Goal: Task Accomplishment & Management: Manage account settings

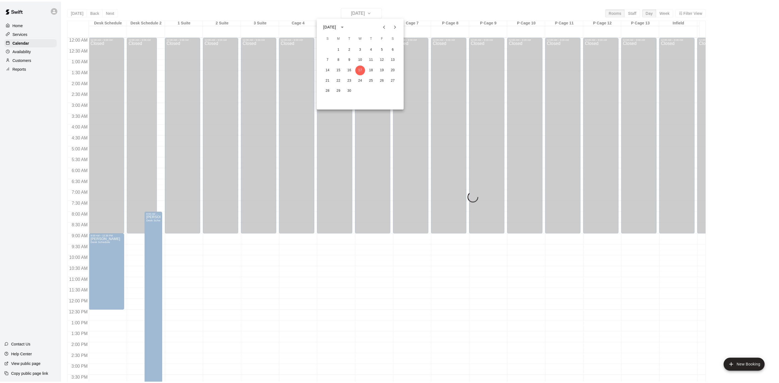
scroll to position [179, 0]
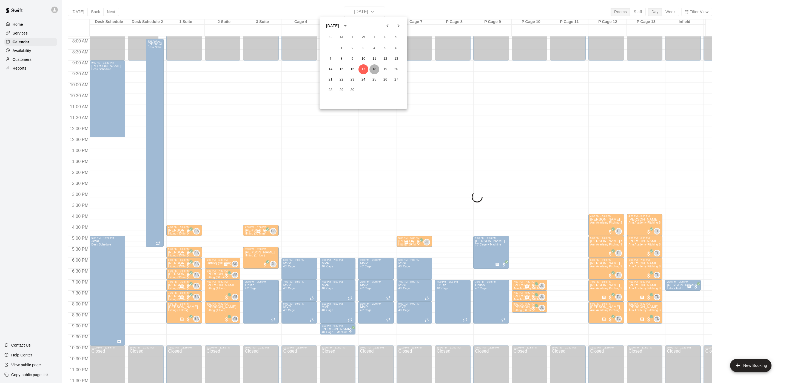
click at [372, 69] on button "18" at bounding box center [374, 69] width 10 height 10
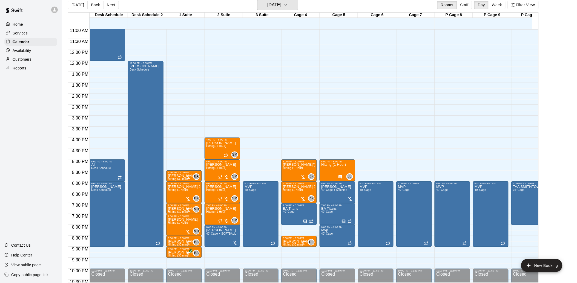
scroll to position [9, 0]
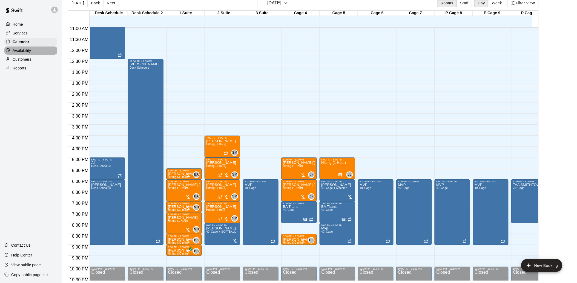
click at [32, 52] on div "Availability" at bounding box center [30, 51] width 53 height 8
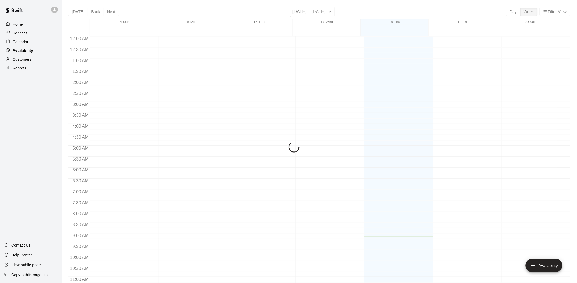
scroll to position [200, 0]
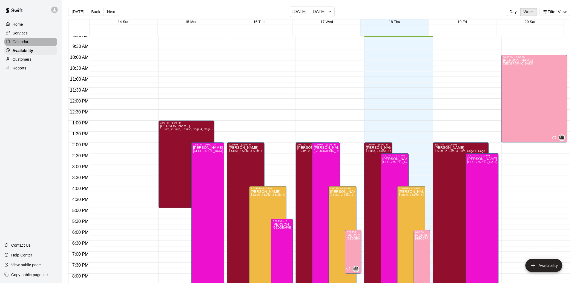
click at [21, 43] on p "Calendar" at bounding box center [21, 41] width 16 height 5
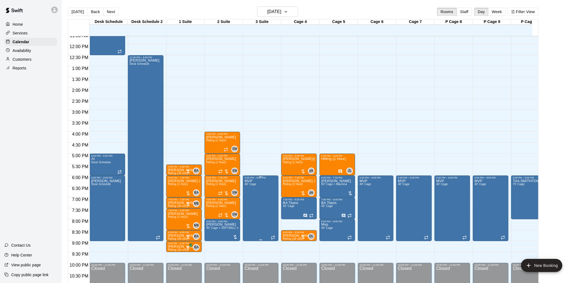
scroll to position [261, 0]
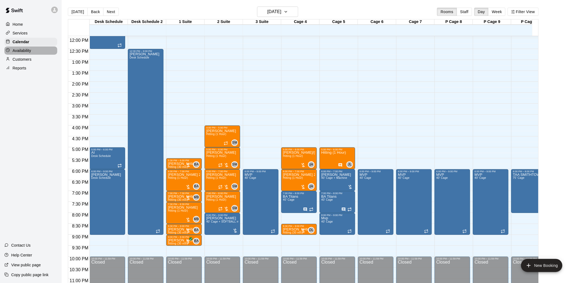
click at [23, 53] on p "Availability" at bounding box center [22, 50] width 19 height 5
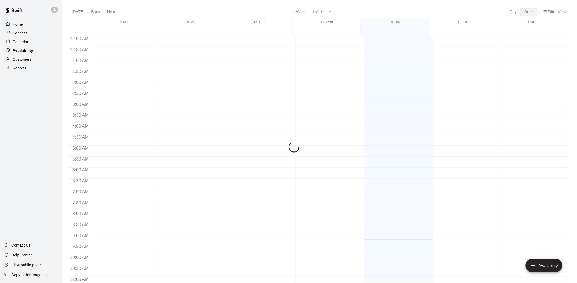
scroll to position [203, 0]
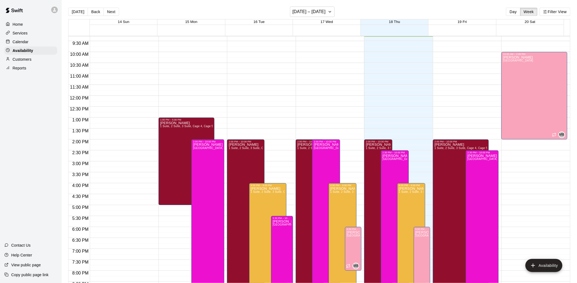
click at [23, 44] on p "Calendar" at bounding box center [21, 41] width 16 height 5
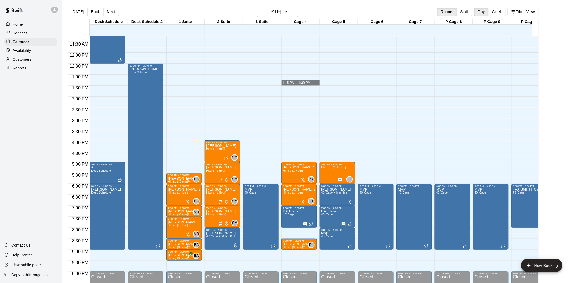
drag, startPoint x: 319, startPoint y: 82, endPoint x: 296, endPoint y: 85, distance: 23.4
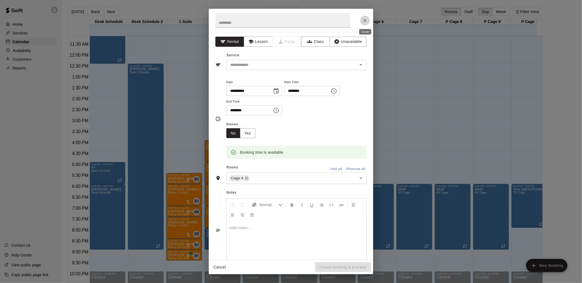
click at [366, 18] on icon "Close" at bounding box center [364, 20] width 5 height 5
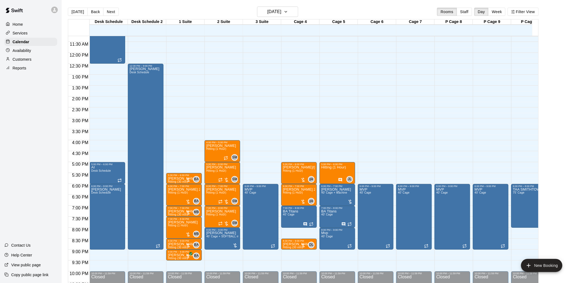
scroll to position [9, 0]
